Goal: Check status: Check status

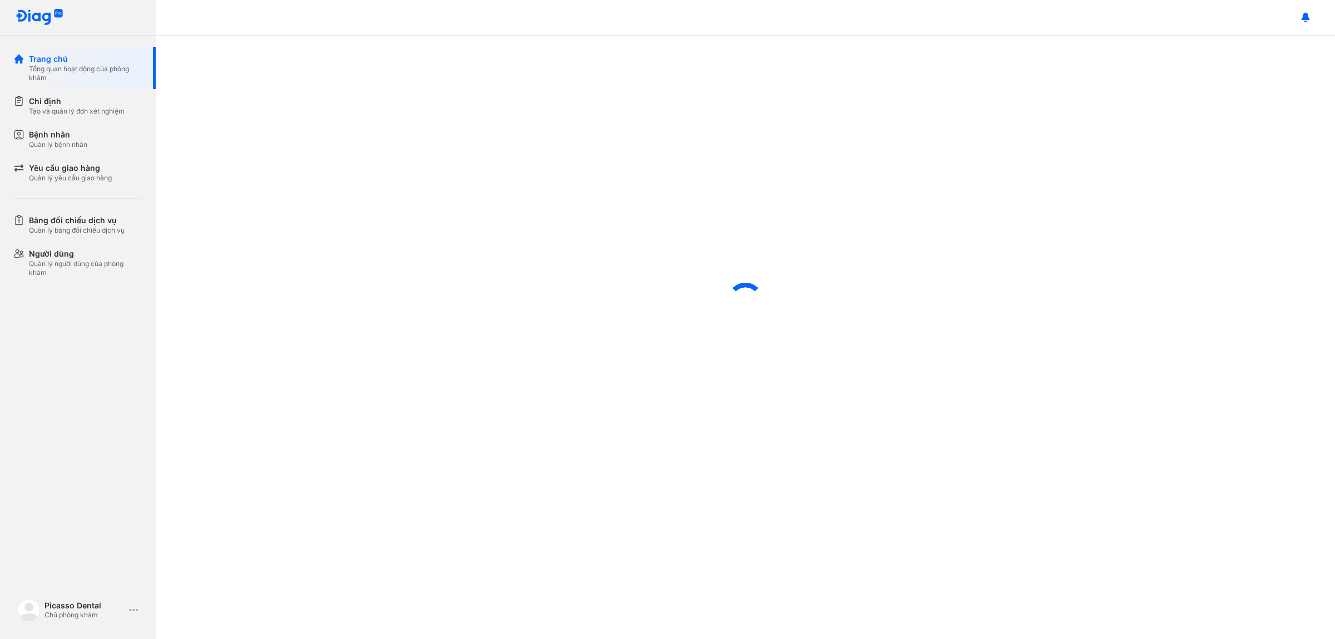
click at [119, 170] on div "Yêu cầu giao hàng Quản lý yêu cầu giao hàng" at bounding box center [86, 172] width 114 height 20
click at [112, 171] on div "Yêu cầu giao hàng" at bounding box center [70, 167] width 83 height 11
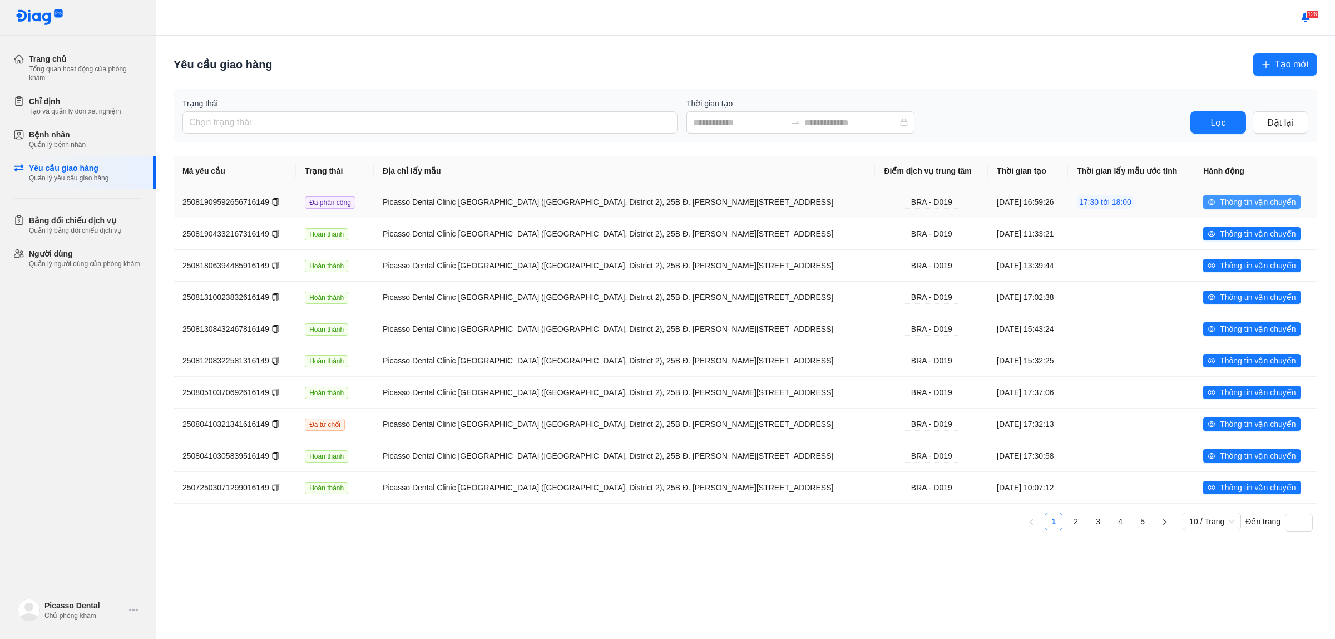
click at [1240, 207] on span "Thông tin vận chuyển" at bounding box center [1258, 202] width 76 height 12
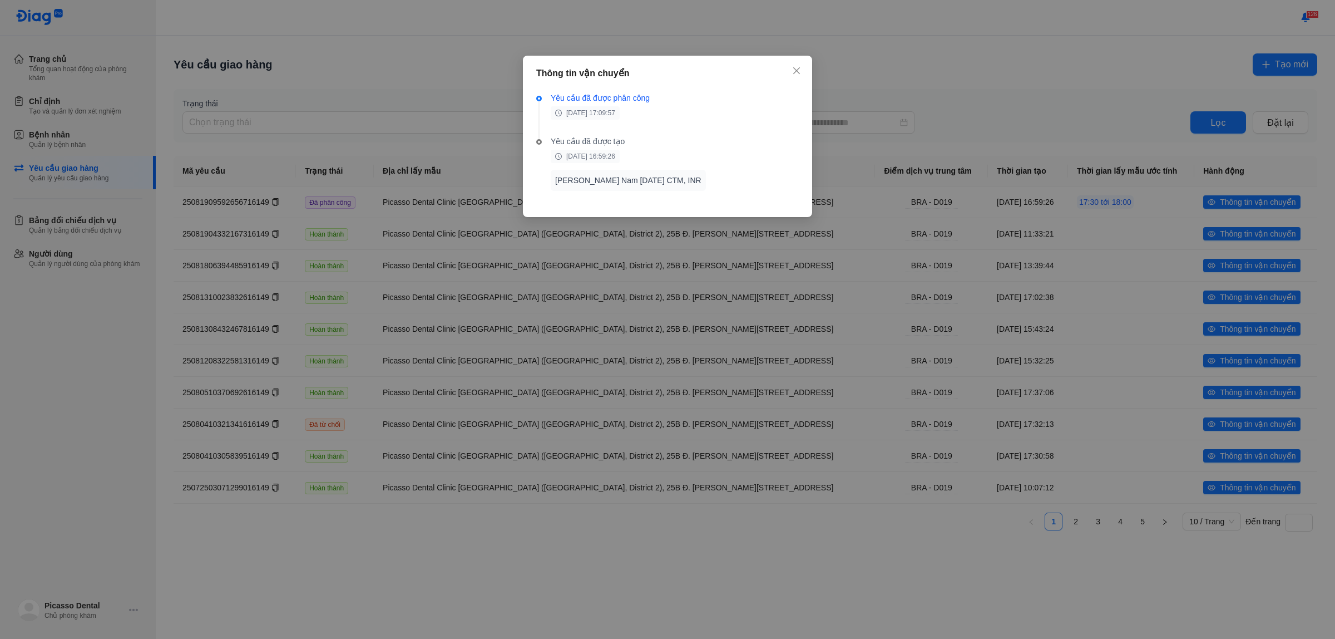
drag, startPoint x: 792, startPoint y: 71, endPoint x: 753, endPoint y: 84, distance: 41.2
click at [793, 71] on span "Close" at bounding box center [797, 71] width 12 height 12
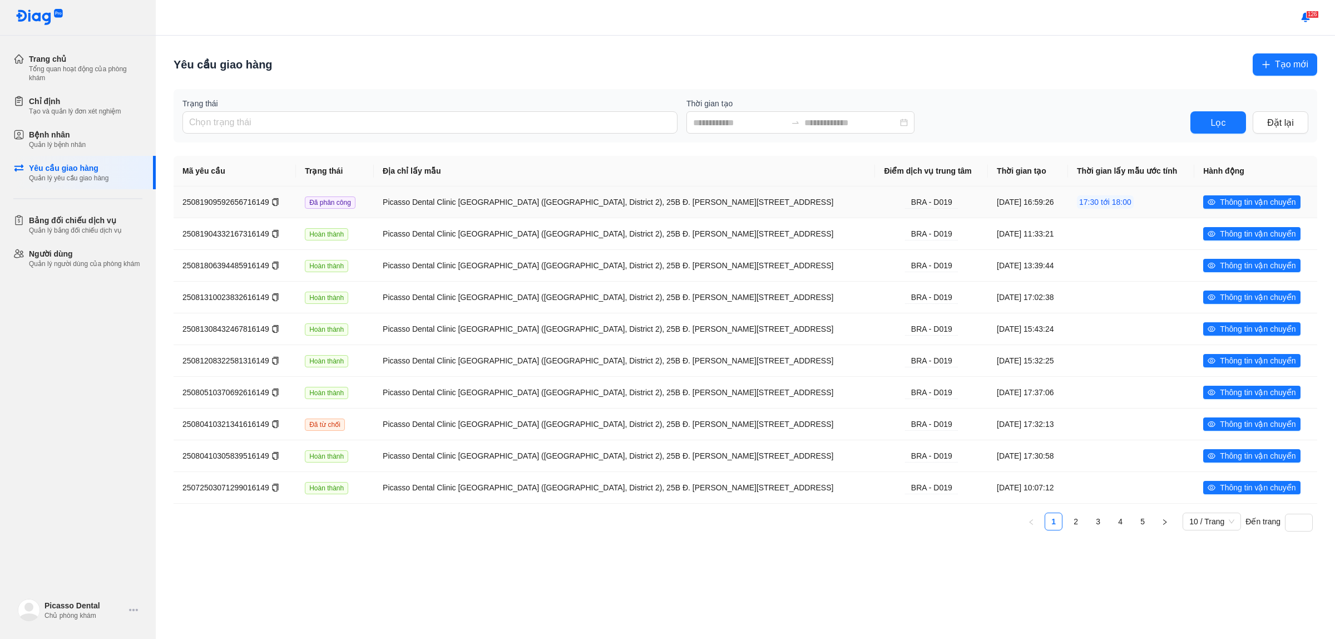
click at [272, 205] on icon "copy" at bounding box center [276, 202] width 8 height 8
click at [424, 206] on div "Picasso Dental Clinic [GEOGRAPHIC_DATA] ([GEOGRAPHIC_DATA], District 2), 25B Đ.…" at bounding box center [625, 202] width 484 height 12
click at [1068, 185] on th "Thời gian tạo" at bounding box center [1131, 171] width 126 height 31
click at [875, 209] on td "Picasso Dental Clinic [GEOGRAPHIC_DATA] ([GEOGRAPHIC_DATA], District 2), 25B Đ.…" at bounding box center [931, 201] width 113 height 31
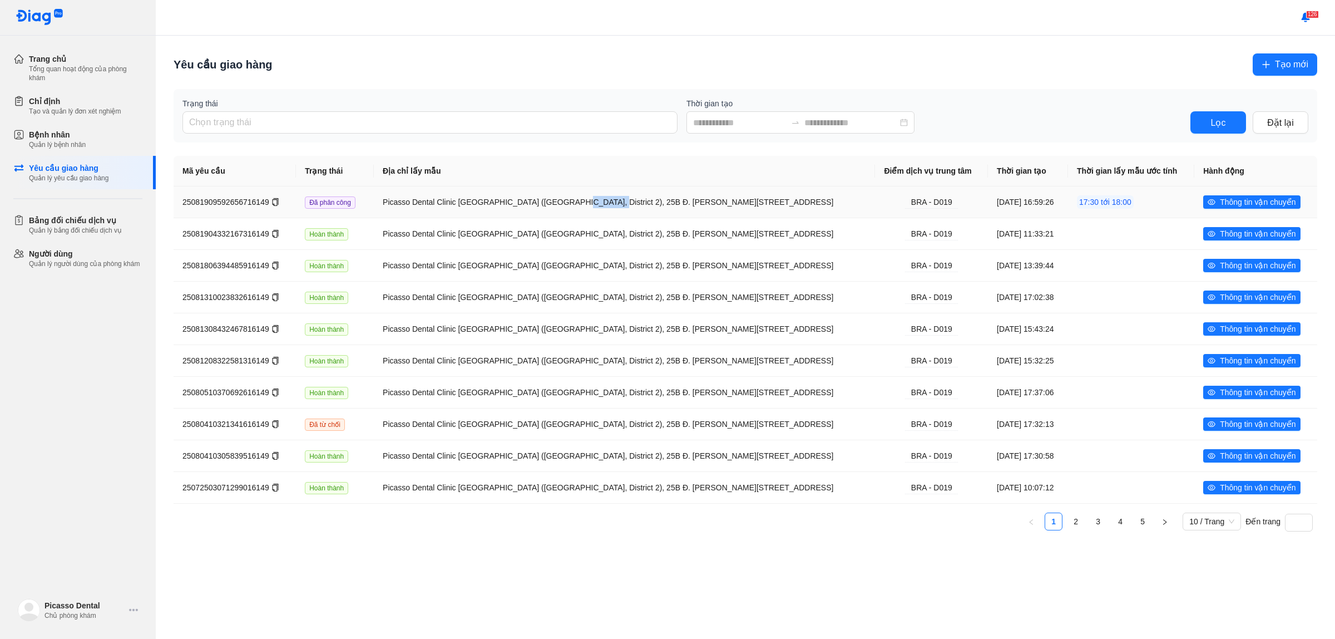
click at [875, 209] on td "Picasso Dental Clinic [GEOGRAPHIC_DATA] ([GEOGRAPHIC_DATA], District 2), 25B Đ.…" at bounding box center [931, 201] width 113 height 31
click at [37, 140] on div "Quản lý bệnh nhân" at bounding box center [57, 144] width 57 height 9
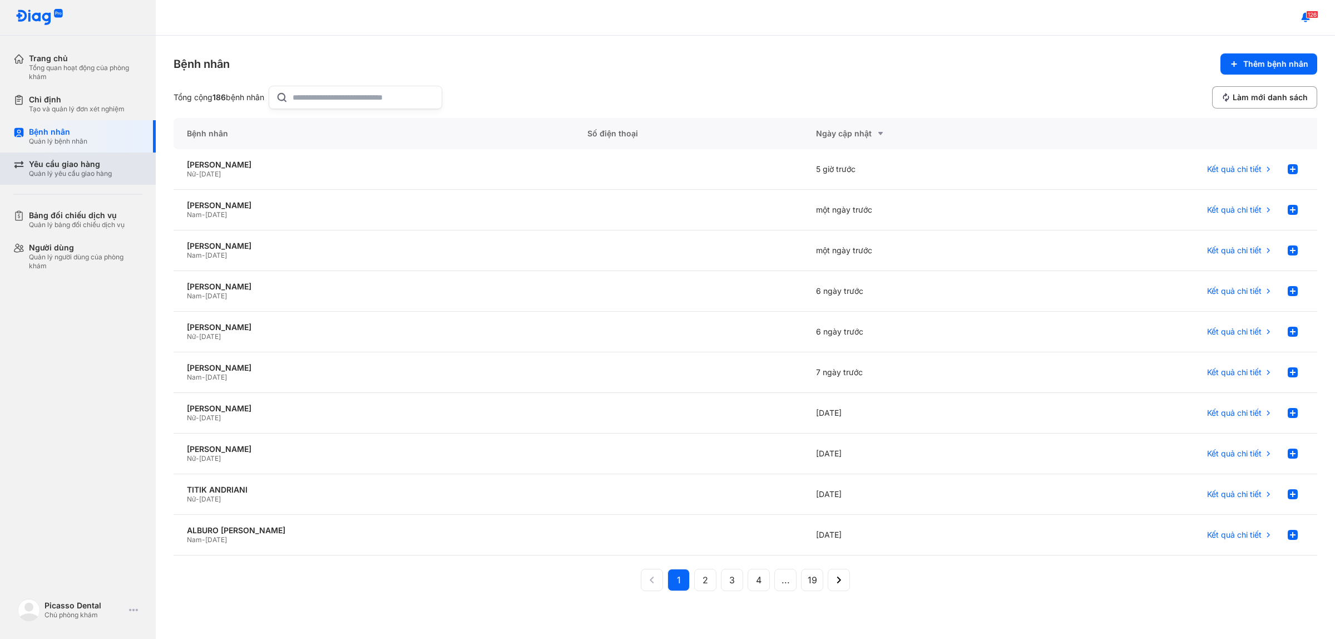
click at [103, 171] on div "Quản lý yêu cầu giao hàng" at bounding box center [70, 173] width 83 height 9
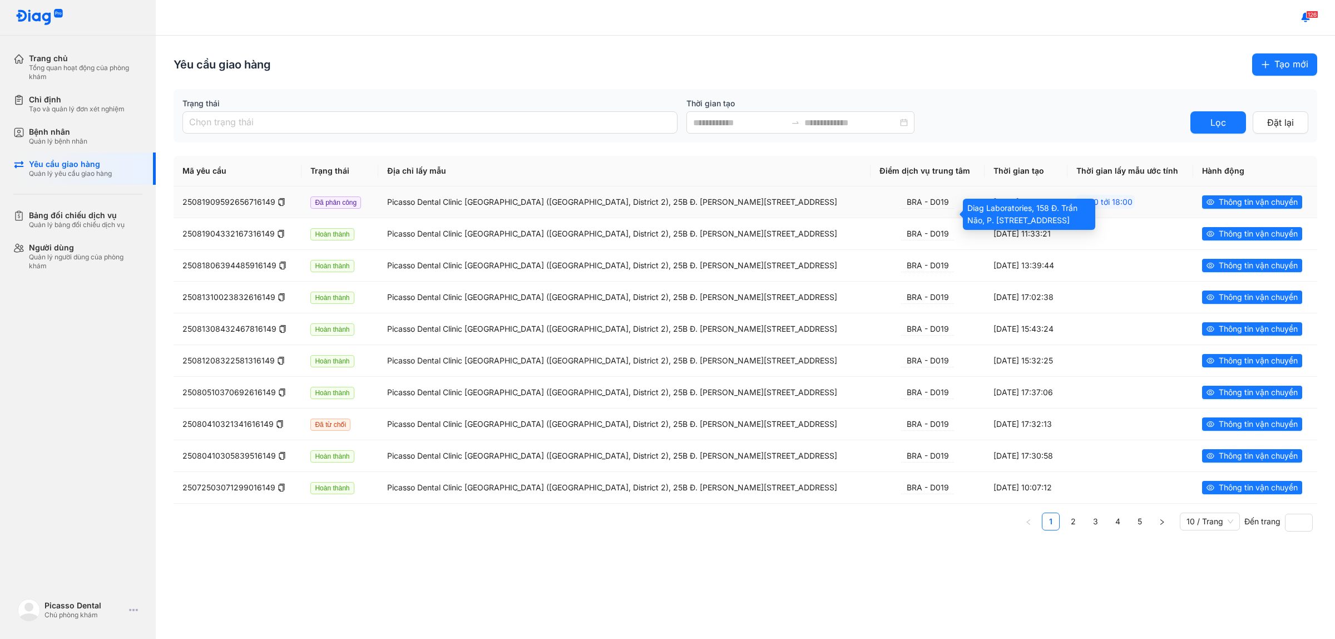
click at [924, 209] on div "BRA - D019" at bounding box center [927, 202] width 53 height 13
click at [1222, 208] on span "Thông tin vận chuyển" at bounding box center [1258, 202] width 79 height 12
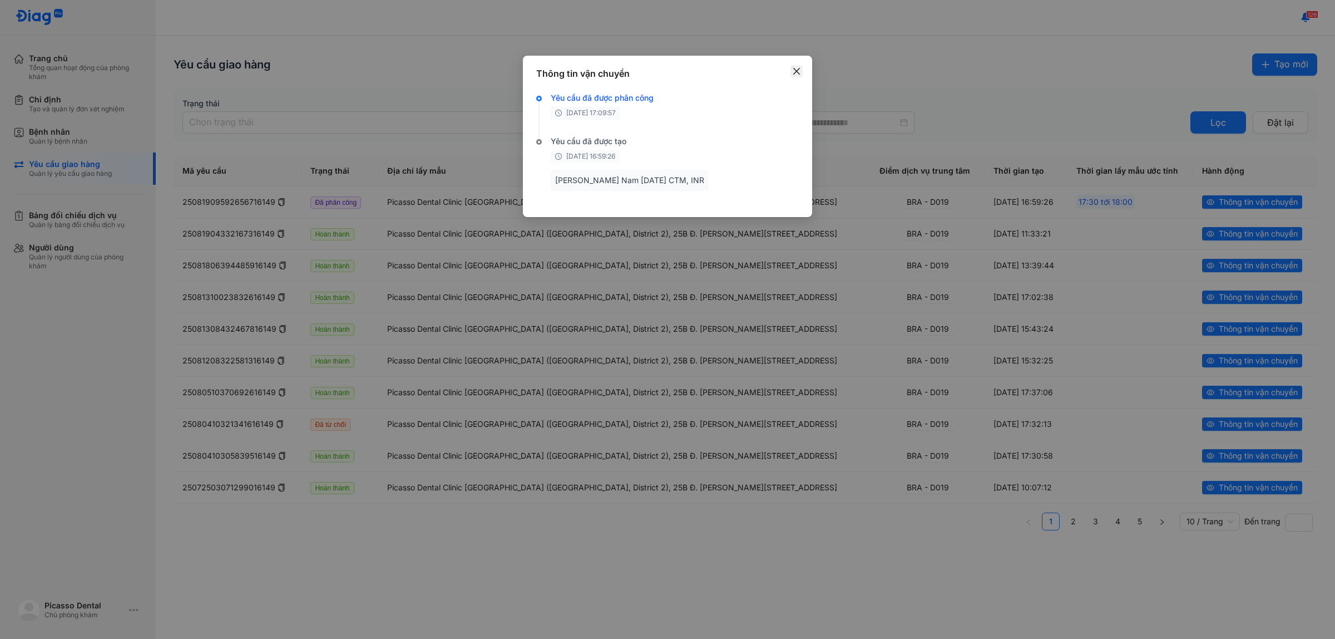
click at [792, 67] on icon "close" at bounding box center [796, 71] width 9 height 9
